Goal: Information Seeking & Learning: Learn about a topic

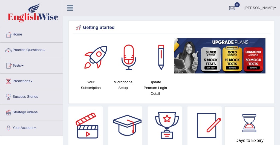
click at [45, 50] on span at bounding box center [44, 50] width 2 height 1
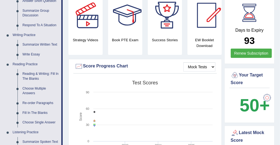
scroll to position [106, 0]
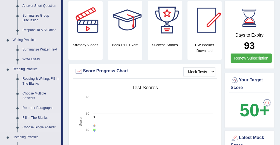
click at [36, 117] on link "Fill In The Blanks" at bounding box center [40, 118] width 41 height 10
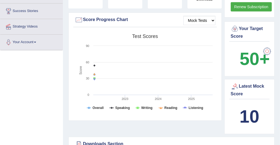
scroll to position [395, 0]
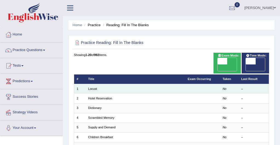
click at [98, 84] on td "Locust" at bounding box center [136, 89] width 100 height 10
click at [89, 87] on link "Locust" at bounding box center [92, 88] width 9 height 3
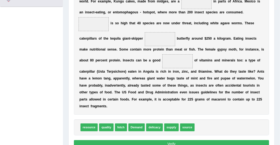
scroll to position [131, 0]
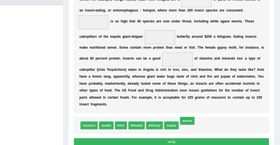
drag, startPoint x: 183, startPoint y: 118, endPoint x: 165, endPoint y: 76, distance: 45.4
click at [168, 79] on div "Instructions: In the text below some words are missing. Drag words from the box…" at bounding box center [170, 43] width 197 height 213
drag, startPoint x: 181, startPoint y: 120, endPoint x: 153, endPoint y: 56, distance: 70.1
drag, startPoint x: 187, startPoint y: 117, endPoint x: 175, endPoint y: 90, distance: 29.9
drag, startPoint x: 185, startPoint y: 115, endPoint x: 175, endPoint y: 57, distance: 58.6
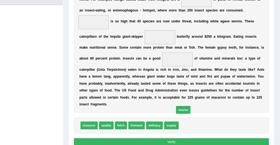
drag, startPoint x: 179, startPoint y: 118, endPoint x: 165, endPoint y: 60, distance: 59.2
click at [166, 63] on div "Instructions: In the text below some words are missing. Drag words from the box…" at bounding box center [170, 43] width 197 height 213
drag, startPoint x: 181, startPoint y: 118, endPoint x: 158, endPoint y: 75, distance: 49.2
drag, startPoint x: 184, startPoint y: 117, endPoint x: 169, endPoint y: 71, distance: 48.9
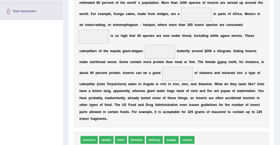
scroll to position [115, 0]
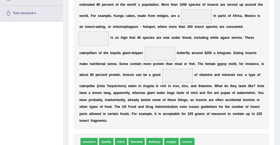
click at [183, 138] on span "source" at bounding box center [187, 142] width 14 height 8
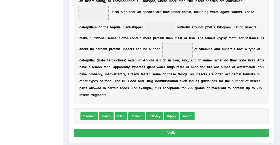
scroll to position [129, 0]
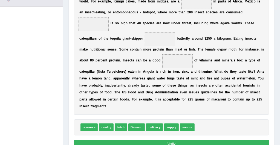
click at [70, 96] on div "Practice Reading: Fill In The Blanks 1 Locust Instructions: In the text below s…" at bounding box center [171, 36] width 206 height 238
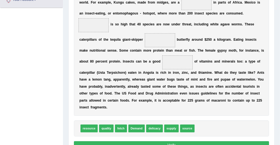
scroll to position [128, 0]
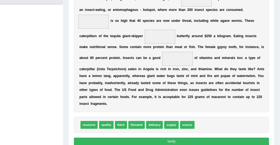
click at [182, 121] on span "source" at bounding box center [187, 125] width 14 height 8
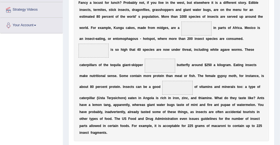
scroll to position [103, 0]
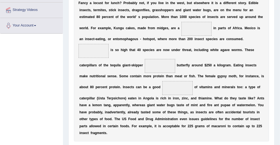
click at [181, 30] on span at bounding box center [196, 29] width 30 height 14
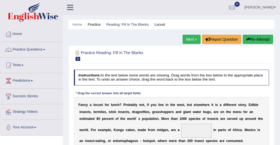
scroll to position [0, 0]
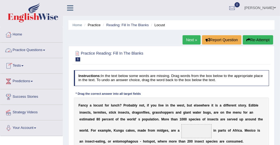
click at [45, 50] on span at bounding box center [44, 50] width 2 height 1
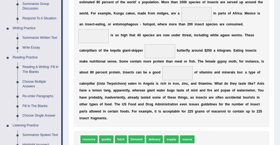
scroll to position [109, 0]
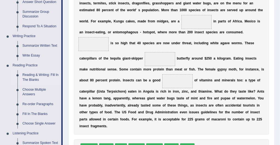
click at [43, 76] on link "Reading & Writing: Fill In The Blanks" at bounding box center [40, 77] width 41 height 14
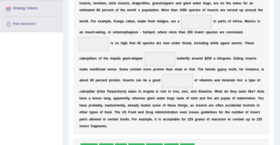
scroll to position [139, 0]
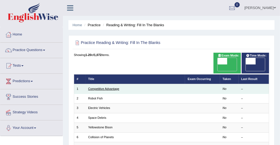
click at [97, 87] on link "Competitive Advantage" at bounding box center [103, 88] width 31 height 3
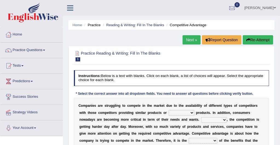
click at [176, 112] on select "constitution restitution substitution institution" at bounding box center [182, 112] width 26 height 5
select select "restitution"
click at [169, 110] on select "constitution restitution substitution institution" at bounding box center [182, 112] width 26 height 5
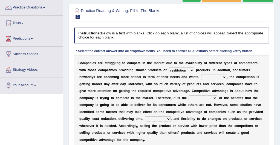
scroll to position [55, 0]
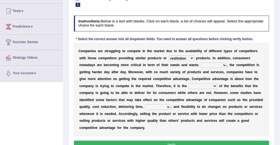
click at [201, 65] on select "However Instead Additionally Therefore" at bounding box center [214, 65] width 26 height 5
select select "Therefore"
click at [201, 63] on select "However Instead Additionally Therefore" at bounding box center [214, 65] width 26 height 5
click at [188, 86] on select "dissemination ordination determination incarnation" at bounding box center [202, 85] width 29 height 5
select select "determination"
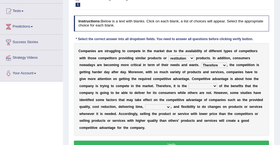
click at [188, 83] on select "dissemination ordination determination incarnation" at bounding box center [202, 85] width 29 height 5
click at [171, 104] on select "captivation aggregation deprivation innovation" at bounding box center [158, 106] width 26 height 5
select select "innovation"
click at [171, 104] on select "captivation aggregation deprivation innovation" at bounding box center [158, 106] width 26 height 5
click at [209, 141] on button "Verify" at bounding box center [171, 145] width 195 height 8
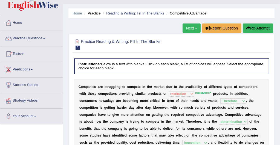
scroll to position [0, 0]
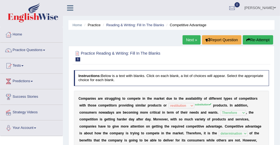
click at [195, 37] on link "Next »" at bounding box center [191, 39] width 18 height 9
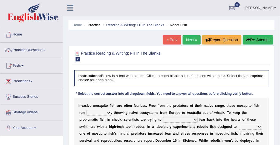
click at [99, 114] on select "occupant flippant rampant concordant" at bounding box center [98, 112] width 25 height 5
select select "flippant"
click at [86, 110] on select "occupant flippant rampant concordant" at bounding box center [98, 112] width 25 height 5
click at [163, 120] on select "accept spike strike [PERSON_NAME]" at bounding box center [180, 119] width 34 height 5
select select "[PERSON_NAME]"
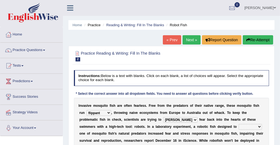
click at [163, 117] on select "accept spike strike [PERSON_NAME]" at bounding box center [180, 119] width 34 height 5
click at [239, 126] on select "bequest mimic battle conquest" at bounding box center [250, 126] width 23 height 5
select select "battle"
click at [239, 124] on select "bequest mimic battle conquest" at bounding box center [250, 126] width 23 height 5
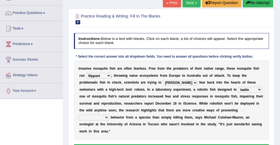
scroll to position [44, 0]
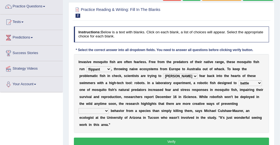
click at [109, 108] on select "unprivileged unprecedented uncharted unwanted" at bounding box center [94, 110] width 30 height 5
select select "uncharted"
click at [109, 108] on select "unprivileged unprecedented uncharted unwanted" at bounding box center [94, 110] width 30 height 5
click at [162, 138] on button "Verify" at bounding box center [171, 142] width 195 height 8
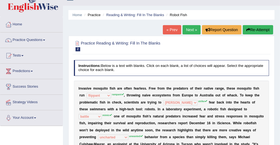
scroll to position [0, 0]
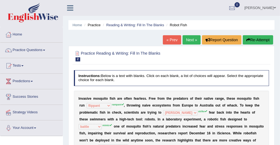
click at [258, 39] on button "Re-Attempt" at bounding box center [258, 39] width 30 height 9
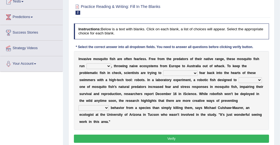
scroll to position [66, 0]
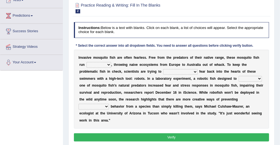
click at [98, 65] on select "occupant flippant rampant concordant" at bounding box center [98, 64] width 25 height 5
select select "rampant"
click at [86, 62] on select "occupant flippant rampant concordant" at bounding box center [98, 64] width 25 height 5
click at [163, 71] on select "accept spike strike drake" at bounding box center [180, 71] width 34 height 5
select select "strike"
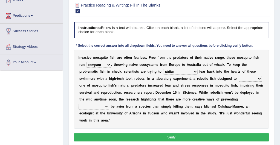
click at [163, 69] on select "accept spike strike drake" at bounding box center [180, 71] width 34 height 5
click at [239, 79] on select "bequest mimic battle conquest" at bounding box center [250, 78] width 23 height 5
select select "mimic"
click at [239, 76] on select "bequest mimic battle conquest" at bounding box center [250, 78] width 23 height 5
click at [109, 104] on select "unprivileged unprecedented uncharted unwanted" at bounding box center [94, 106] width 30 height 5
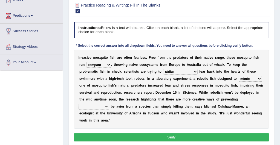
select select "unwanted"
click at [109, 104] on select "unprivileged unprecedented uncharted unwanted" at bounding box center [94, 106] width 30 height 5
click at [163, 133] on button "Verify" at bounding box center [171, 137] width 195 height 8
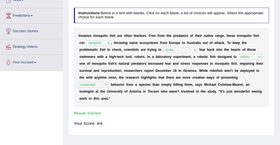
click at [185, 38] on div "I n v a s i v e m o s q u i t o f i s h a r e o f t e n f e a r l e s s . F r e…" at bounding box center [171, 67] width 195 height 79
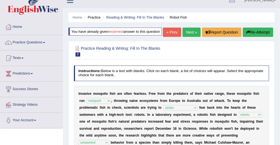
scroll to position [0, 0]
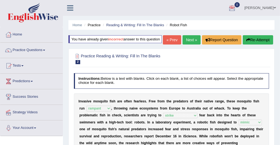
click at [193, 39] on link "Next »" at bounding box center [191, 39] width 18 height 9
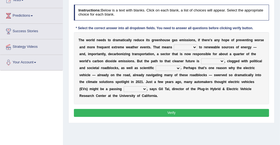
scroll to position [77, 0]
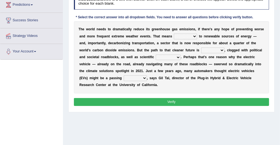
click at [183, 37] on select "grafting drafting crafting shifting" at bounding box center [185, 36] width 23 height 5
select select "shifting"
click at [174, 34] on select "grafting drafting crafting shifting" at bounding box center [185, 36] width 23 height 5
